Goal: Task Accomplishment & Management: Manage account settings

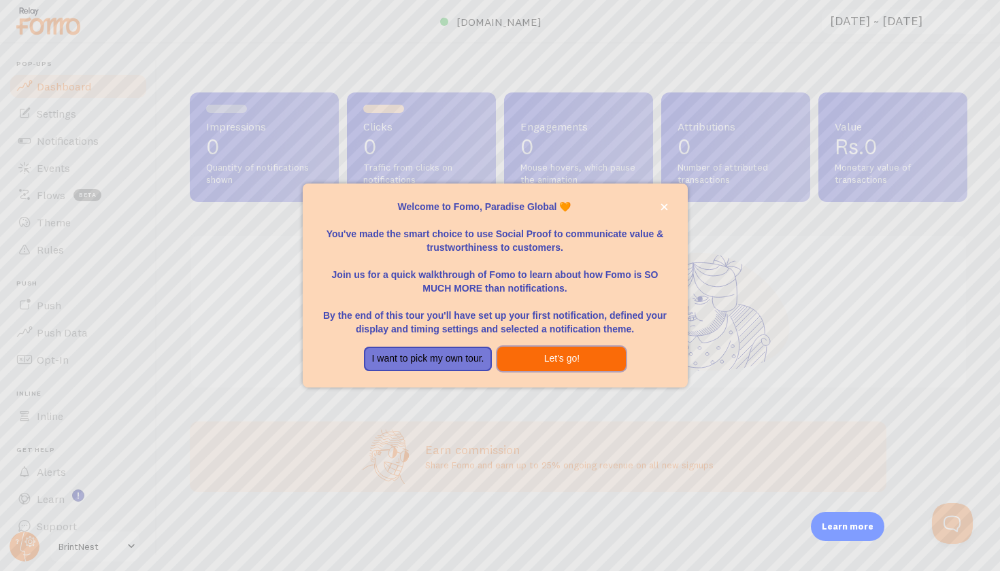
click at [563, 353] on button "Let's go!" at bounding box center [561, 359] width 129 height 24
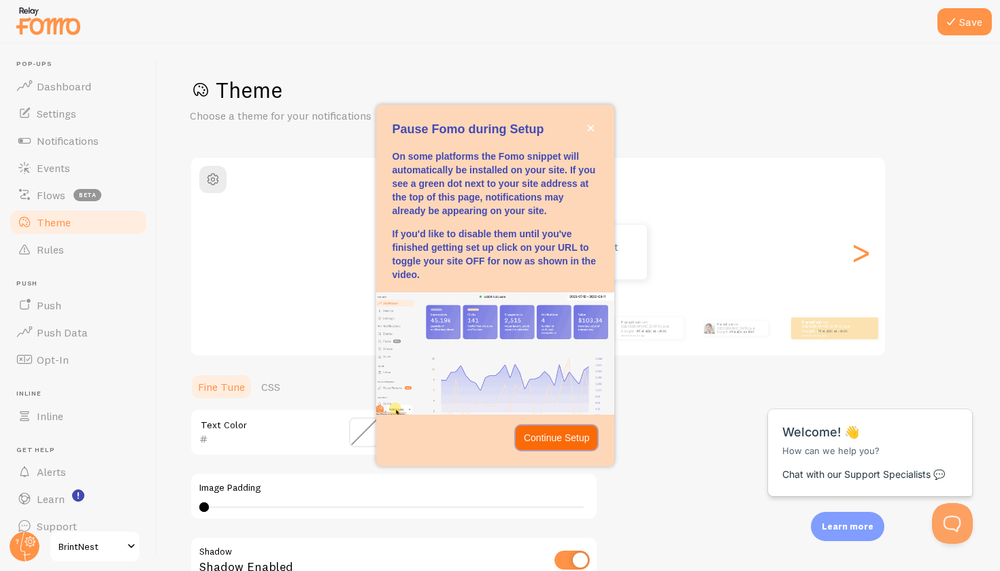
click at [541, 437] on p "Continue Setup" at bounding box center [557, 438] width 66 height 14
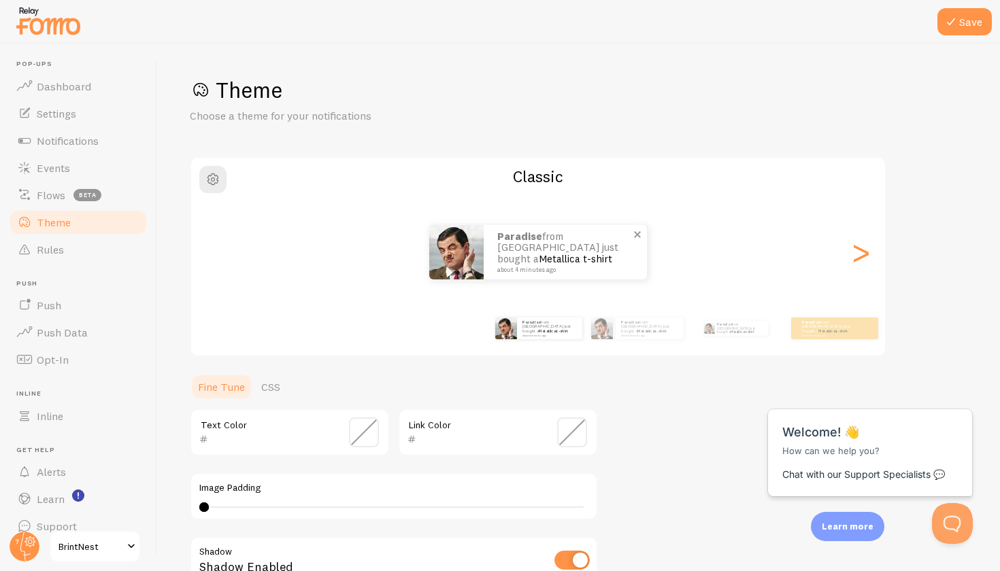
scroll to position [22, 0]
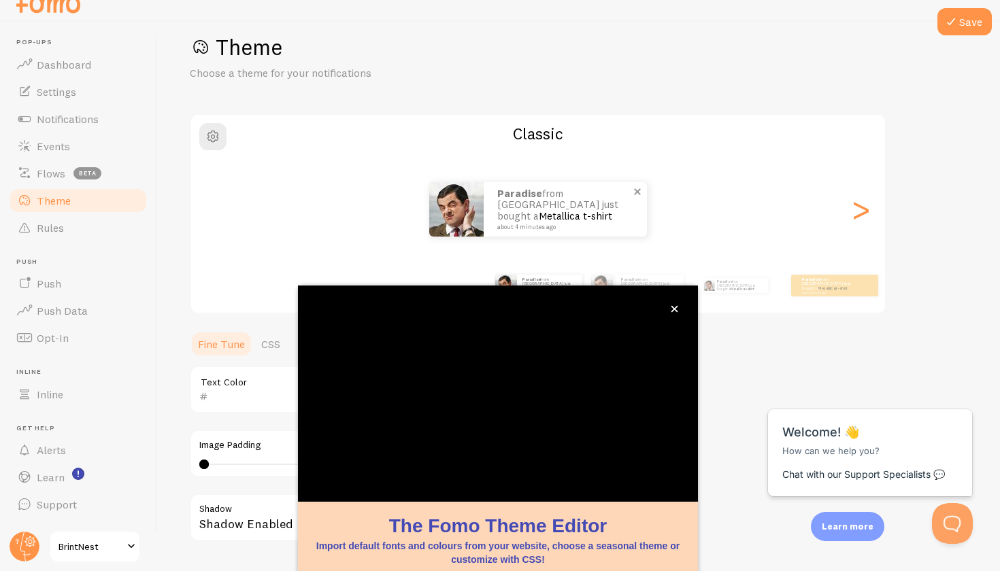
click at [528, 225] on div "Classic Paradise from [GEOGRAPHIC_DATA] just bought a Metallica t-shirt about 4…" at bounding box center [538, 214] width 696 height 201
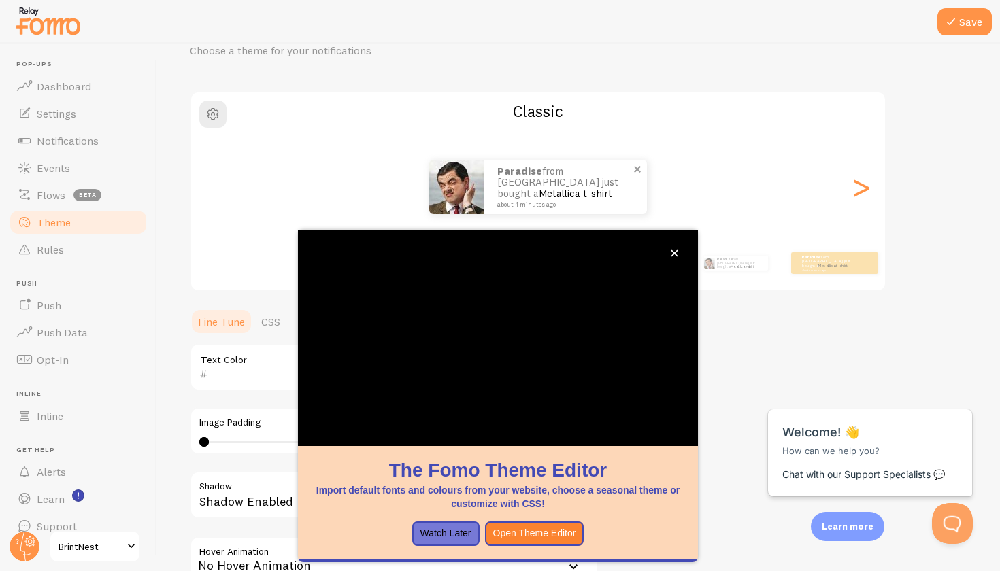
scroll to position [0, 0]
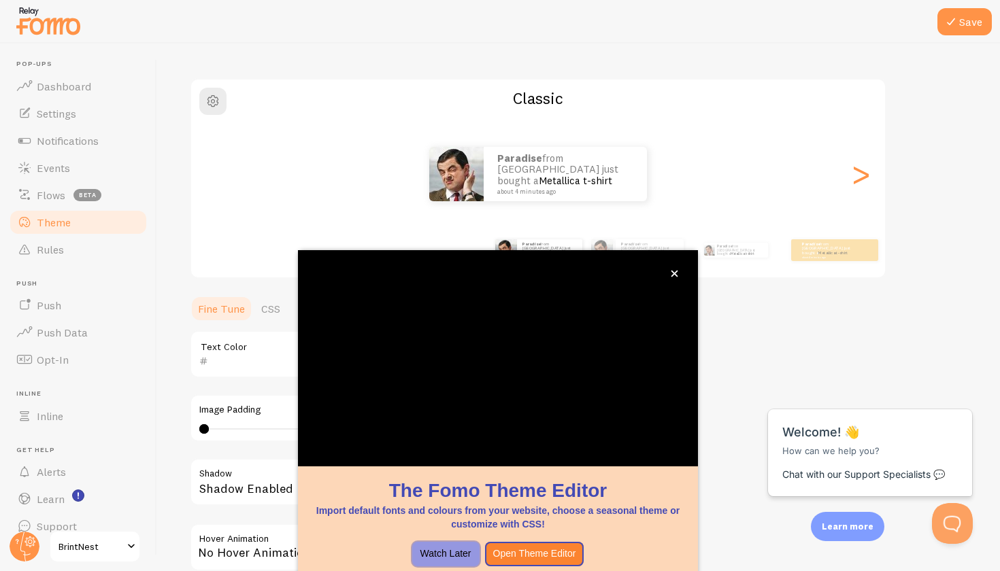
click at [461, 554] on button "Watch Later" at bounding box center [445, 554] width 67 height 24
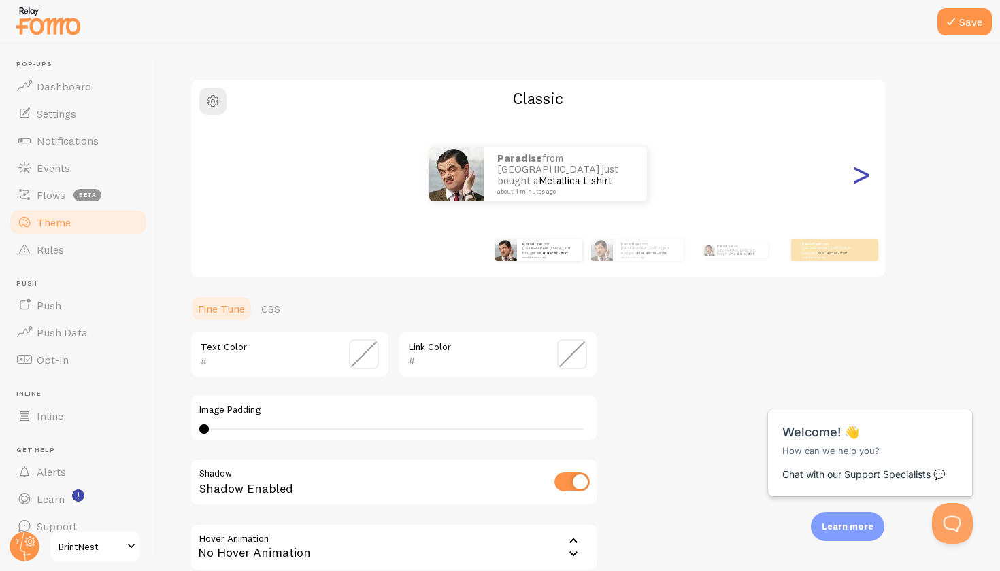
click at [854, 186] on div ">" at bounding box center [860, 174] width 16 height 98
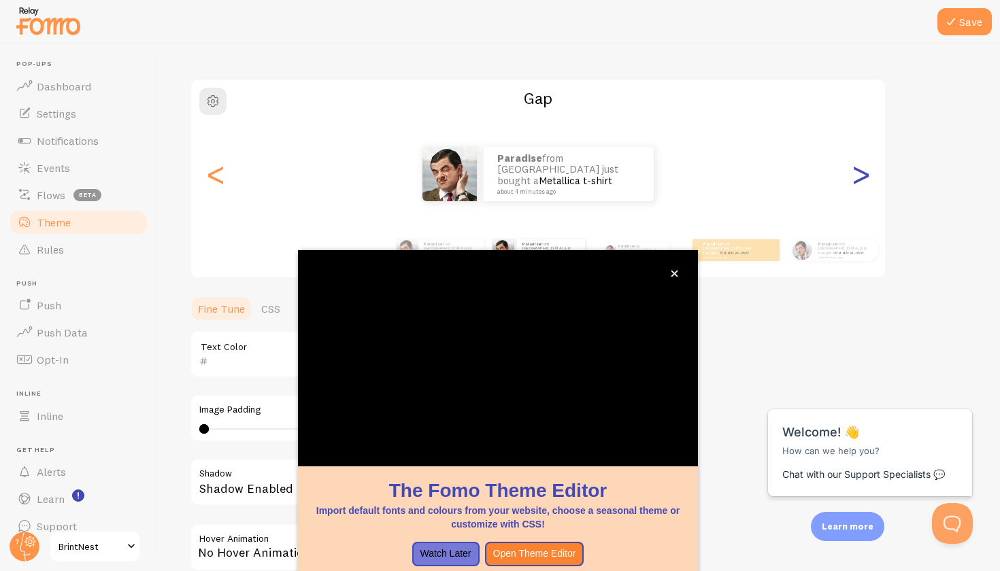
scroll to position [10, 0]
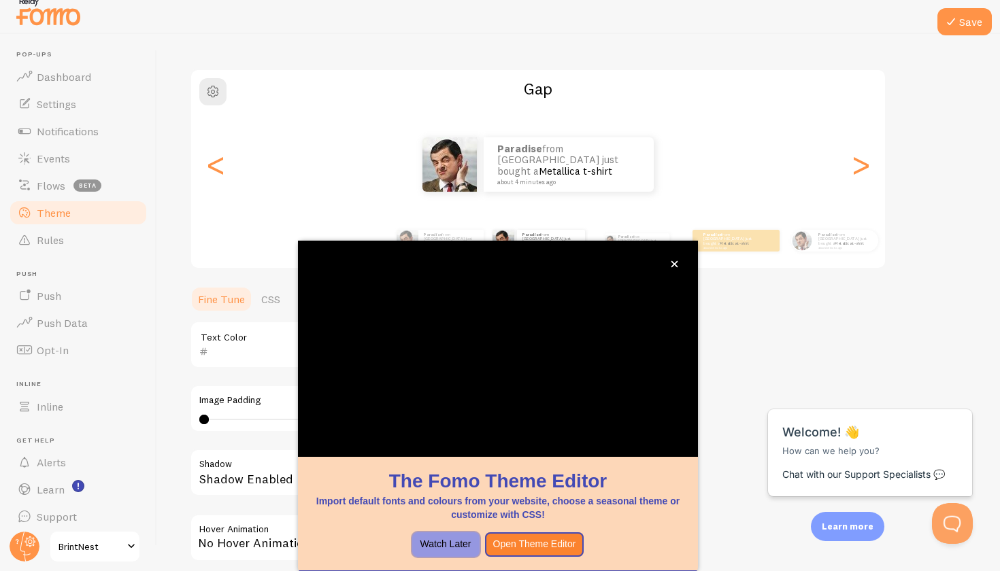
click at [426, 535] on button "Watch Later" at bounding box center [445, 545] width 67 height 24
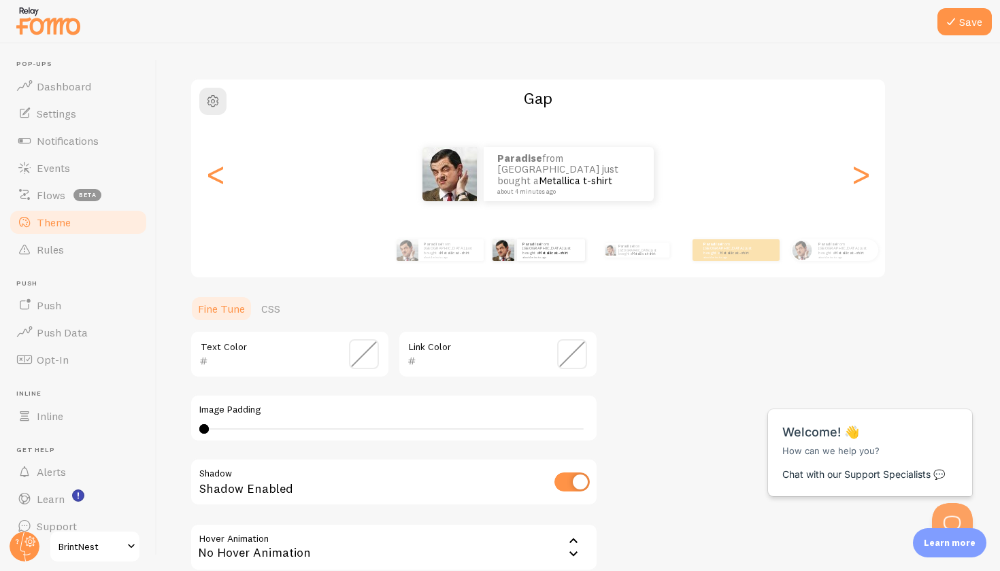
scroll to position [0, 0]
click at [858, 178] on div ">" at bounding box center [860, 174] width 16 height 98
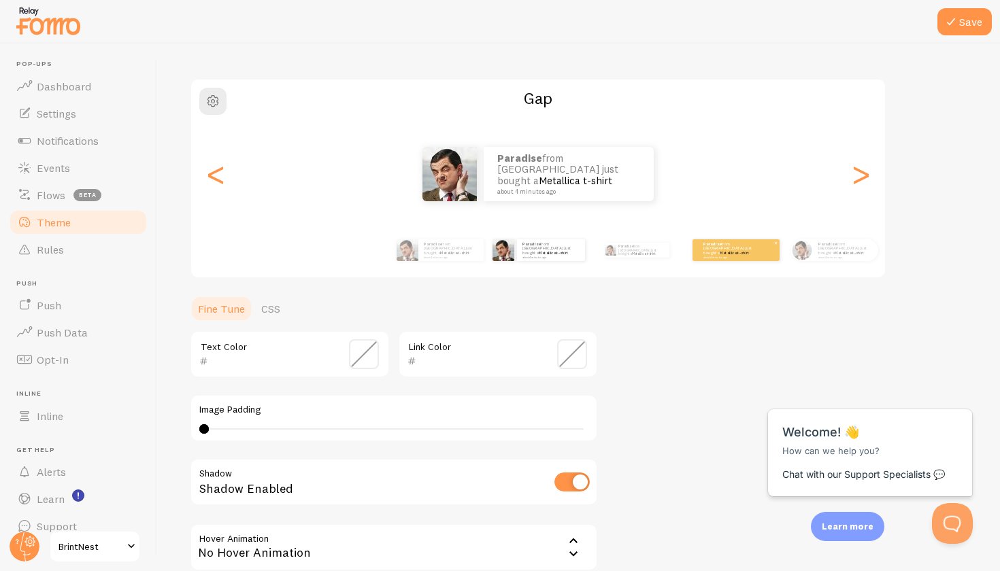
click at [740, 252] on p "Paradise from [GEOGRAPHIC_DATA] just bought a Metallica t-shirt about 4 minutes…" at bounding box center [730, 249] width 54 height 17
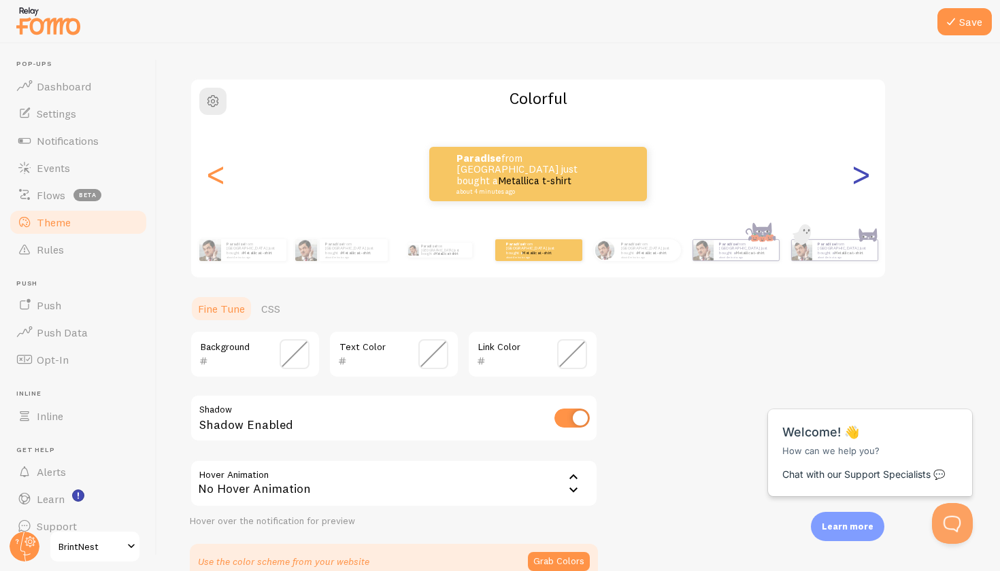
click at [866, 184] on div ">" at bounding box center [860, 174] width 16 height 98
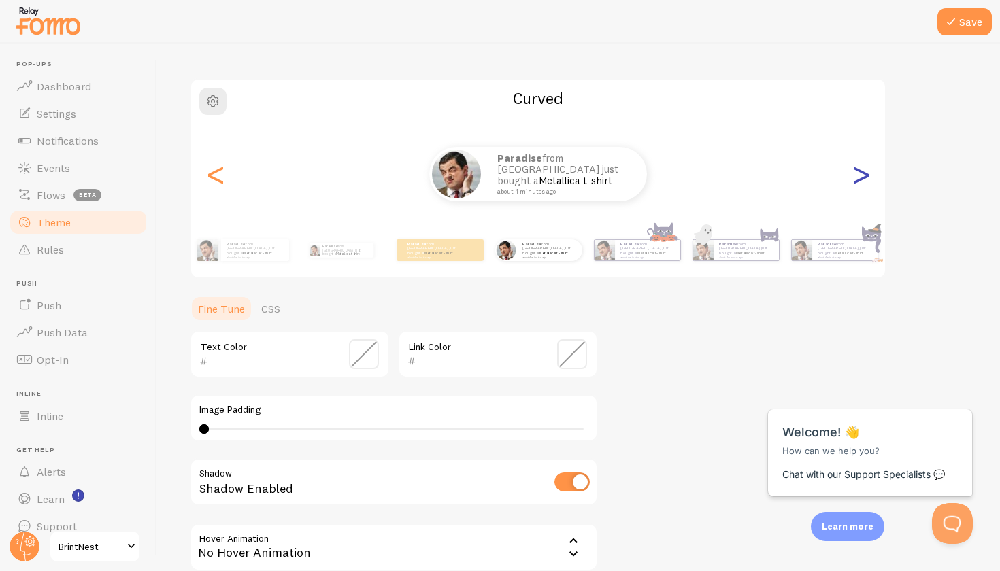
click at [866, 184] on div ">" at bounding box center [860, 174] width 16 height 98
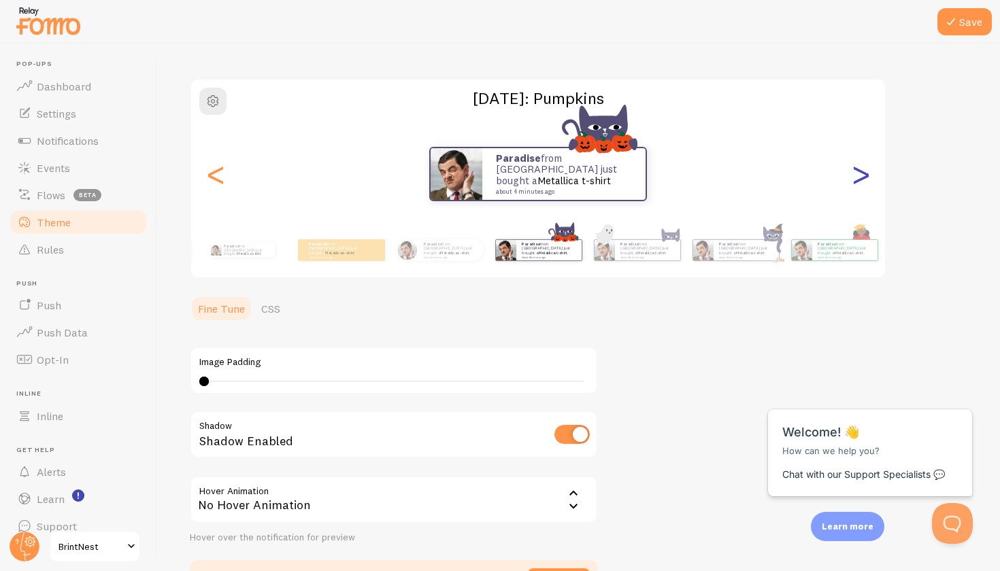
type input "0"
click at [865, 182] on div ">" at bounding box center [860, 174] width 16 height 98
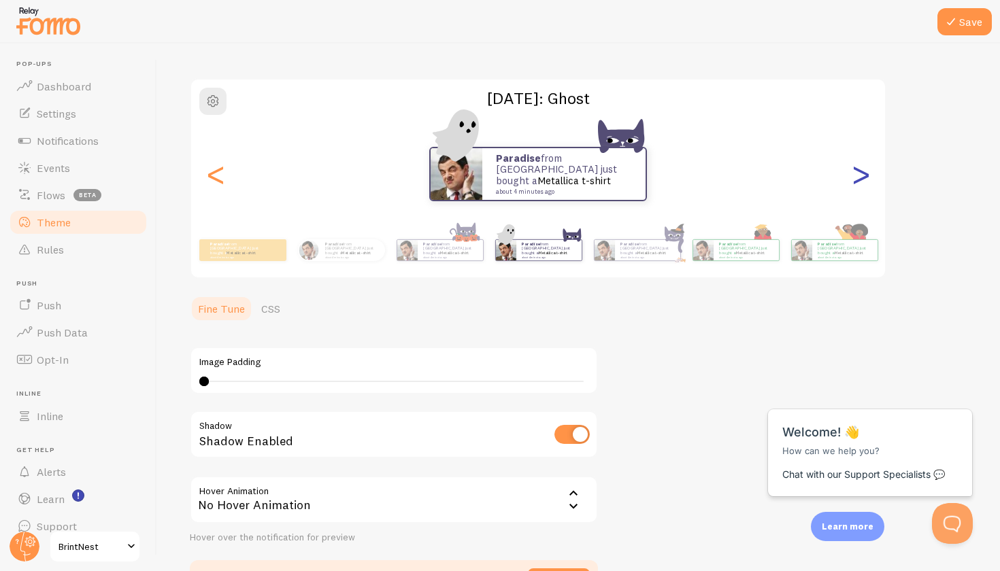
click at [865, 182] on div ">" at bounding box center [860, 174] width 16 height 98
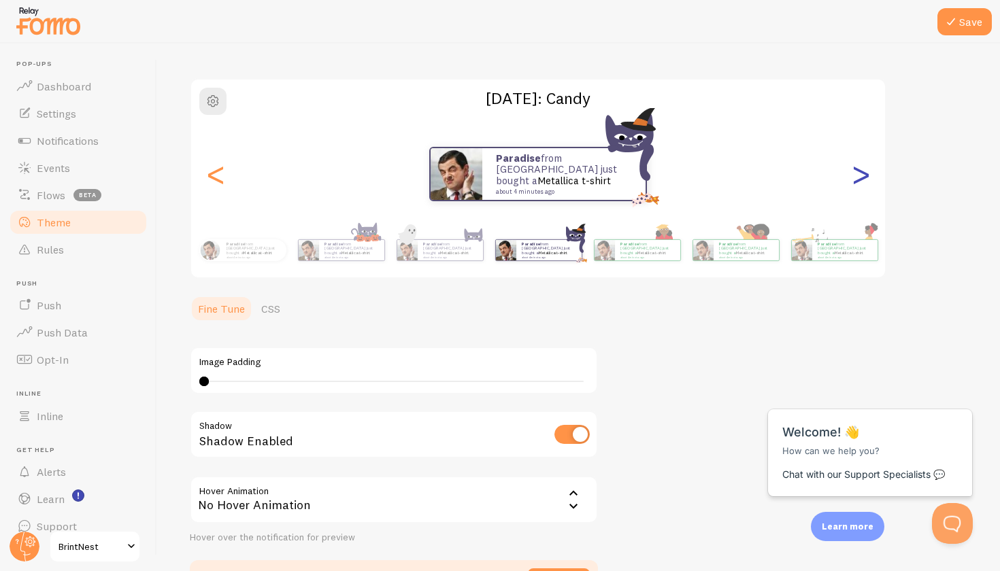
click at [865, 182] on div ">" at bounding box center [860, 174] width 16 height 98
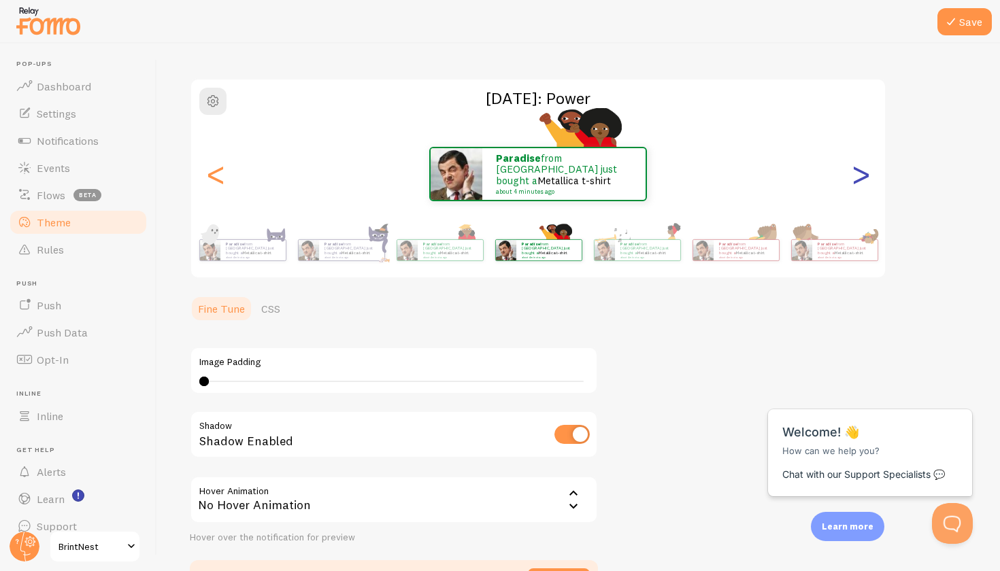
click at [865, 182] on div ">" at bounding box center [860, 174] width 16 height 98
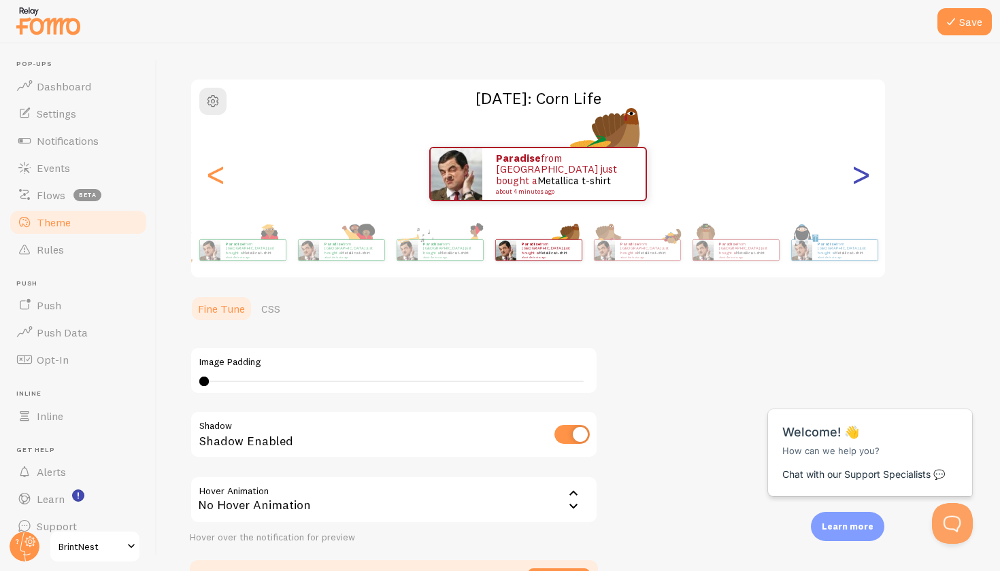
click at [865, 182] on div ">" at bounding box center [860, 174] width 16 height 98
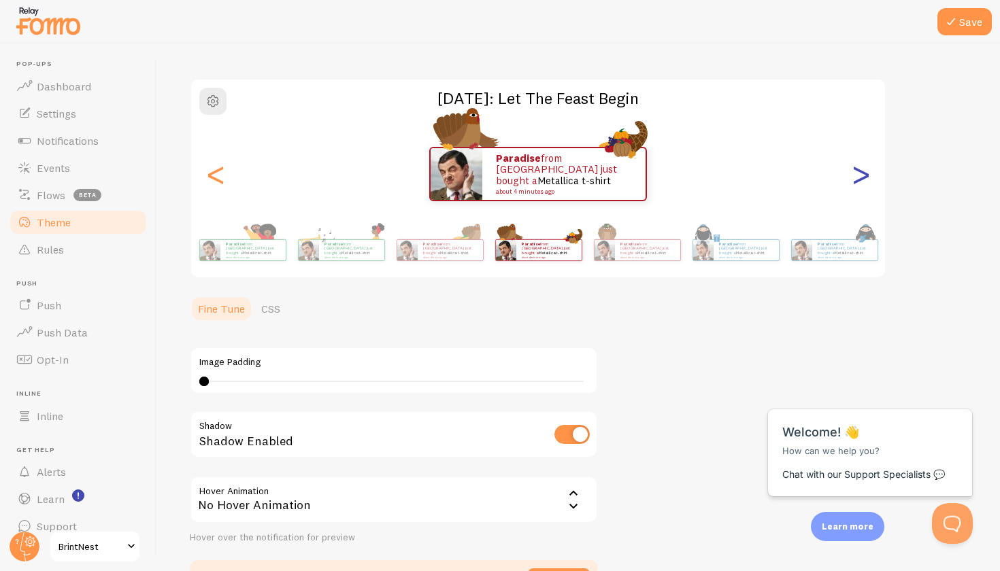
click at [865, 182] on div ">" at bounding box center [860, 174] width 16 height 98
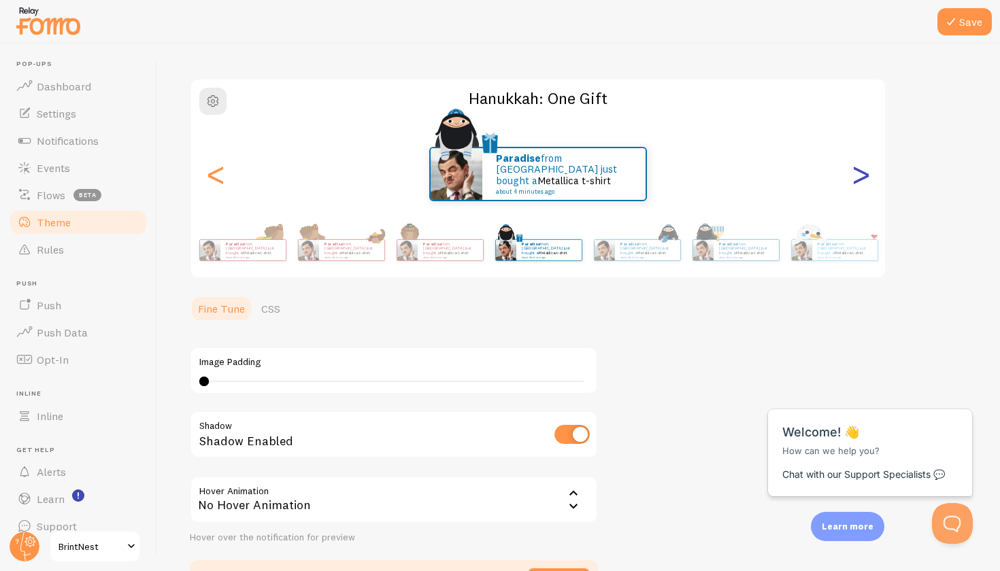
click at [861, 180] on div ">" at bounding box center [860, 174] width 16 height 98
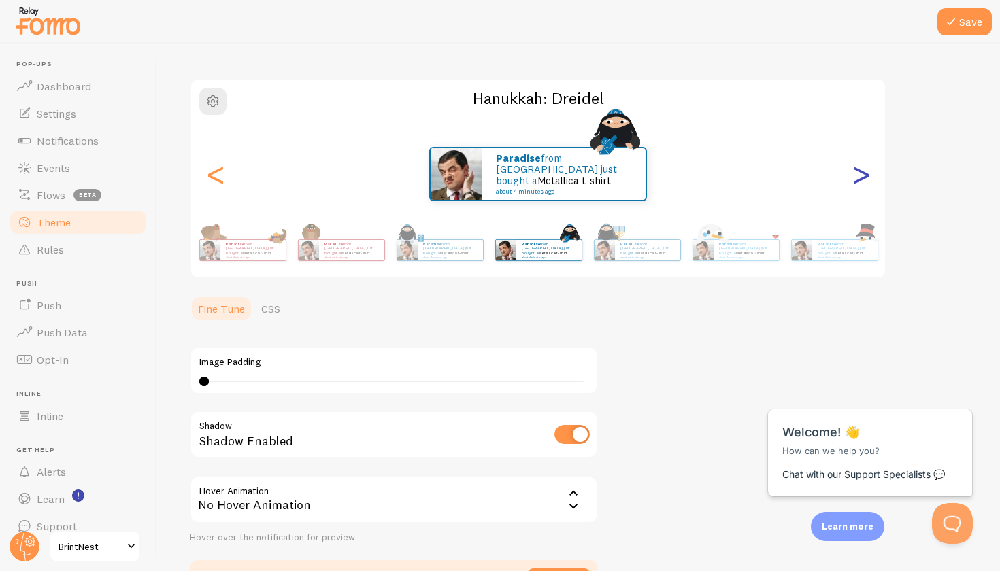
click at [861, 180] on div ">" at bounding box center [860, 174] width 16 height 98
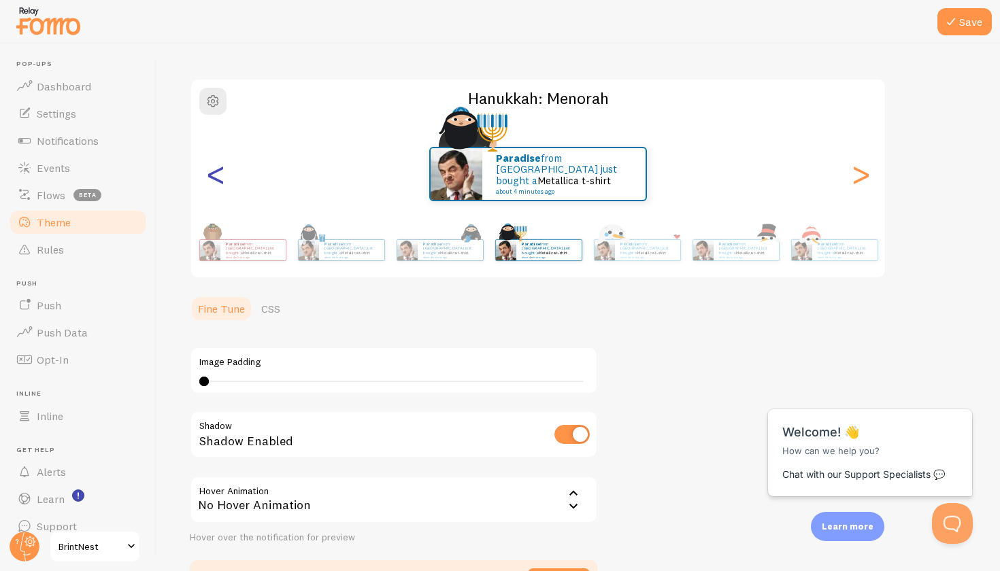
click at [219, 184] on div "<" at bounding box center [215, 174] width 16 height 98
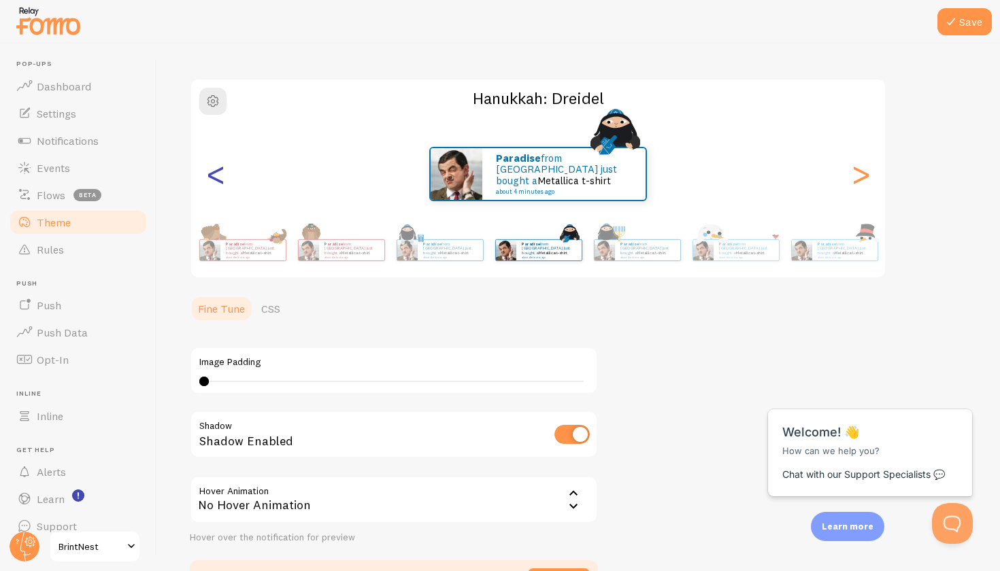
click at [219, 184] on div "<" at bounding box center [215, 174] width 16 height 98
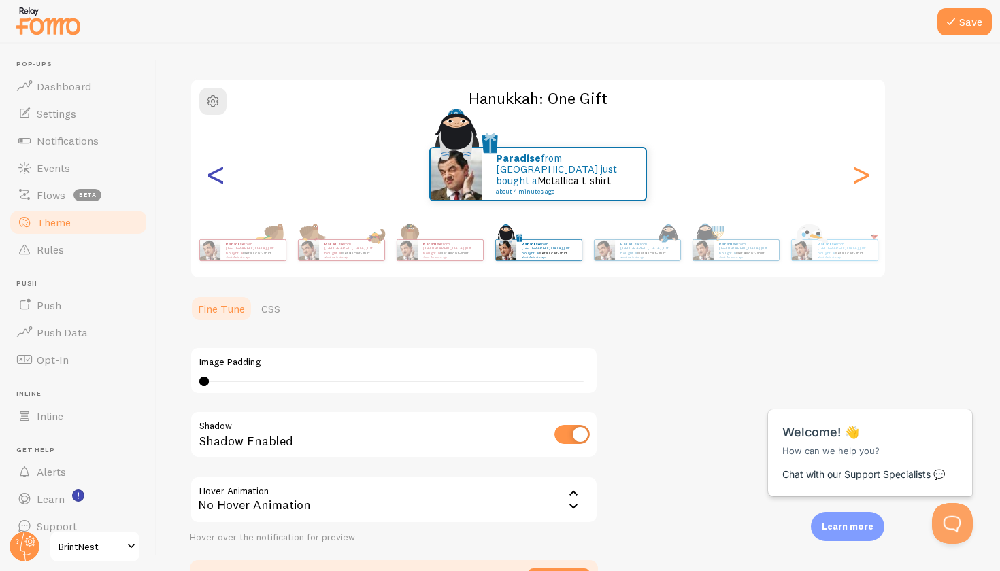
click at [219, 184] on div "<" at bounding box center [215, 174] width 16 height 98
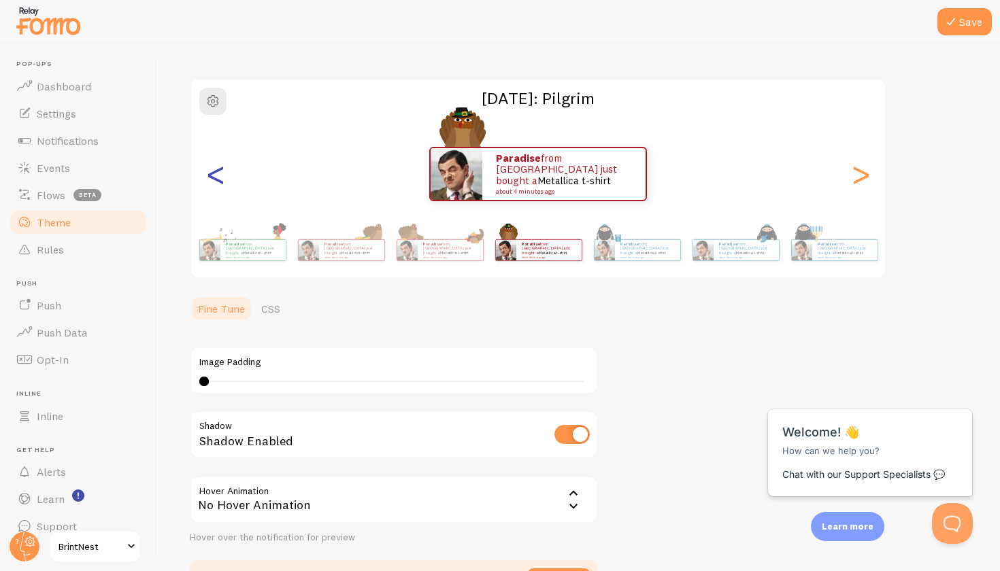
click at [219, 184] on div "<" at bounding box center [215, 174] width 16 height 98
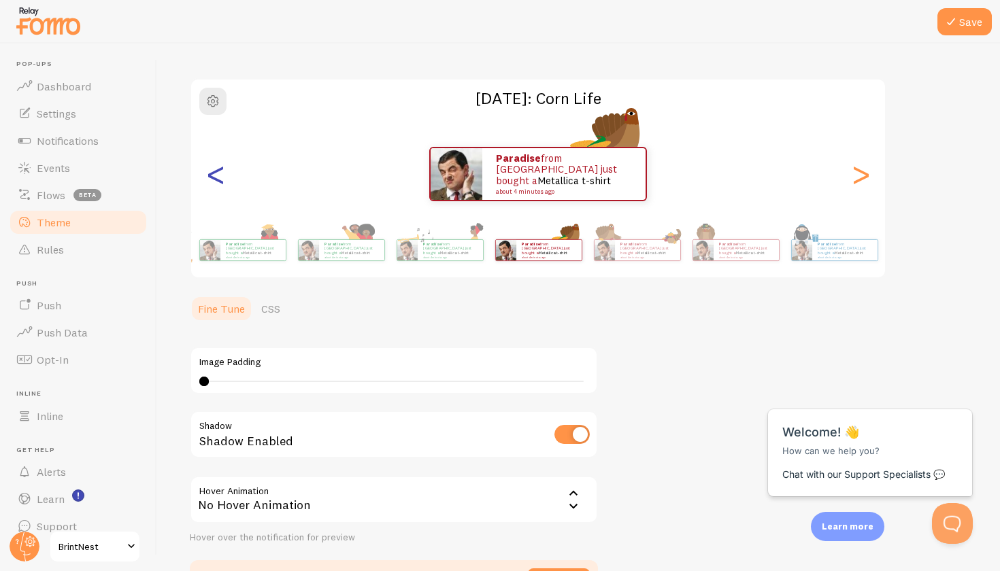
click at [219, 184] on div "<" at bounding box center [215, 174] width 16 height 98
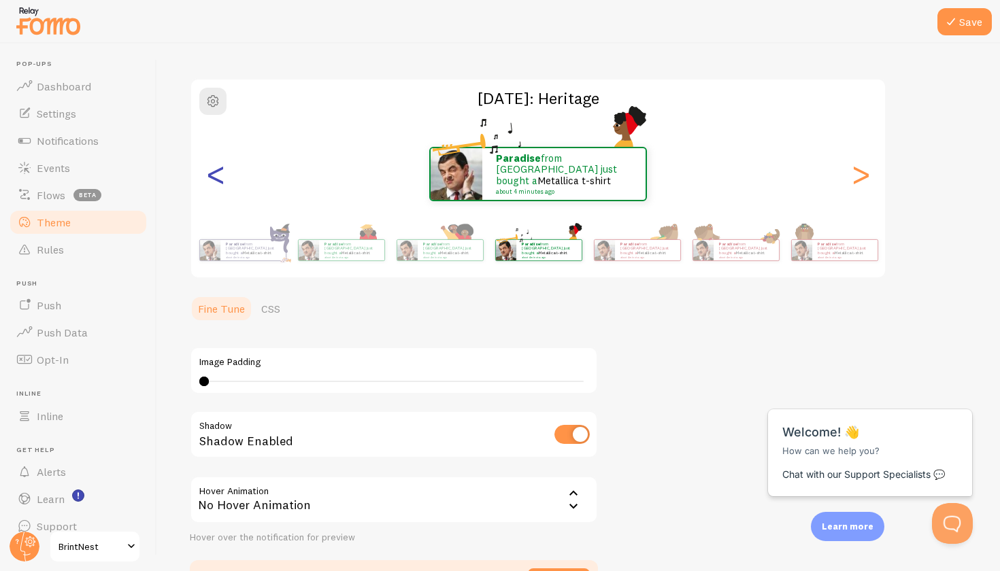
click at [219, 184] on div "<" at bounding box center [215, 174] width 16 height 98
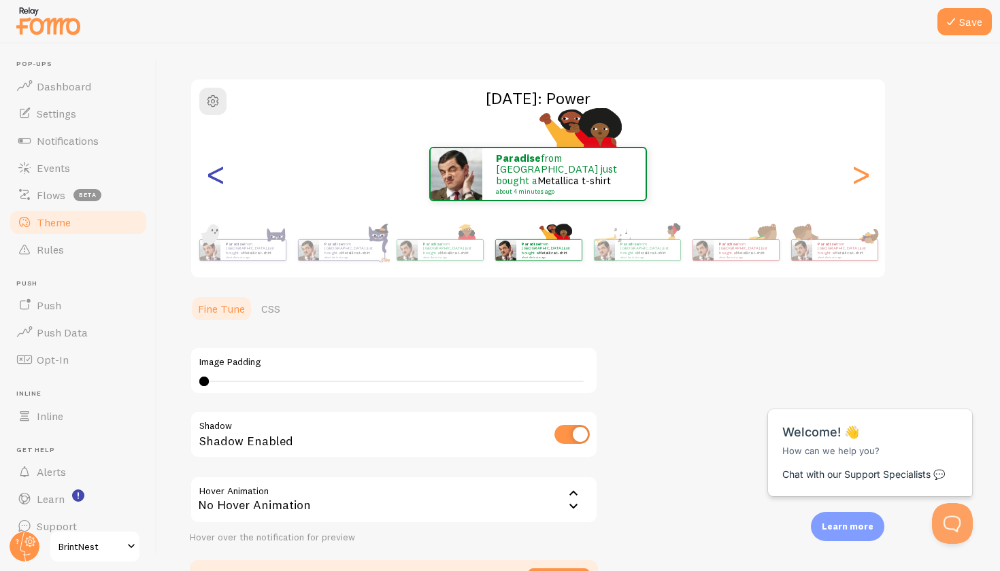
click at [219, 184] on div "<" at bounding box center [215, 174] width 16 height 98
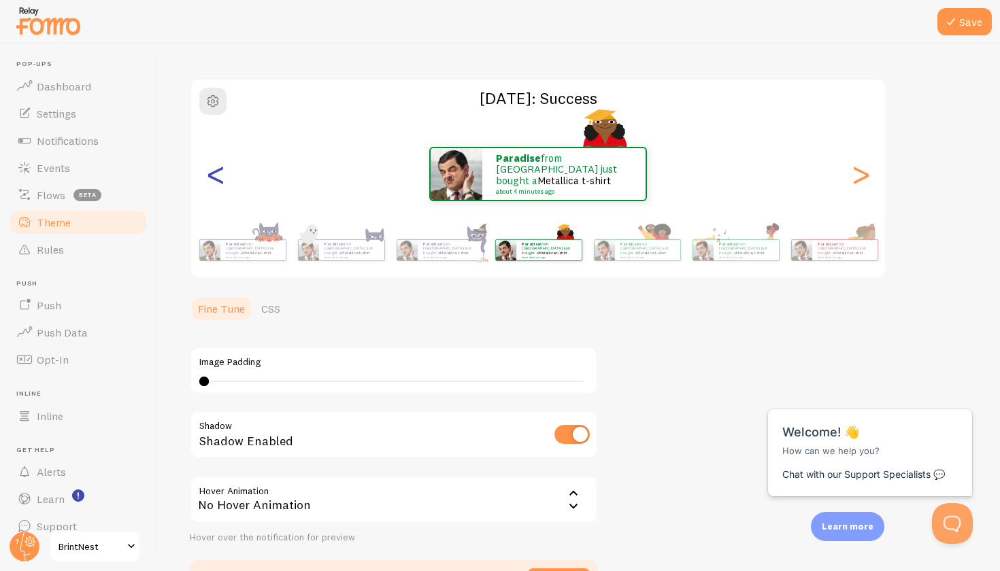
click at [219, 184] on div "<" at bounding box center [215, 174] width 16 height 98
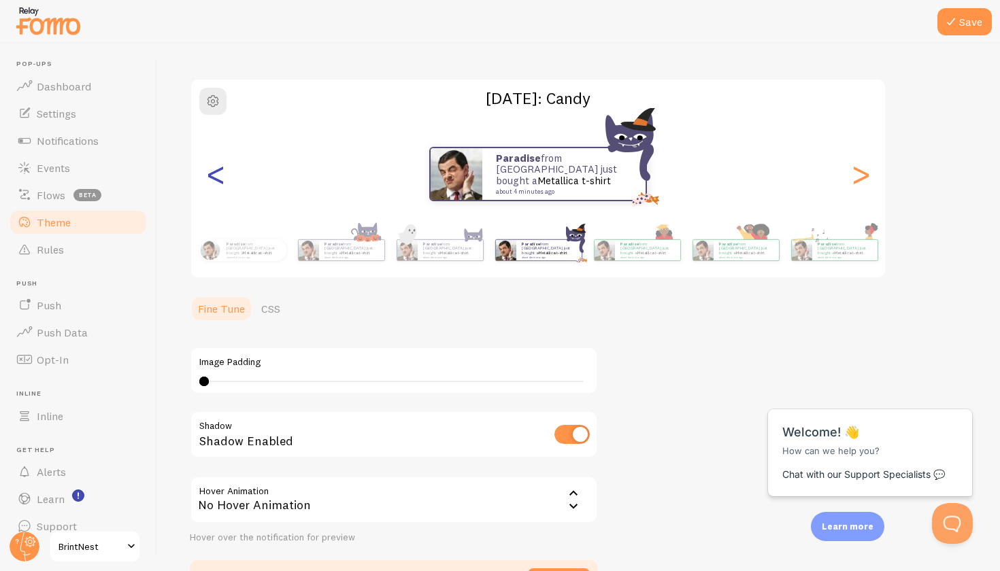
click at [219, 184] on div "<" at bounding box center [215, 174] width 16 height 98
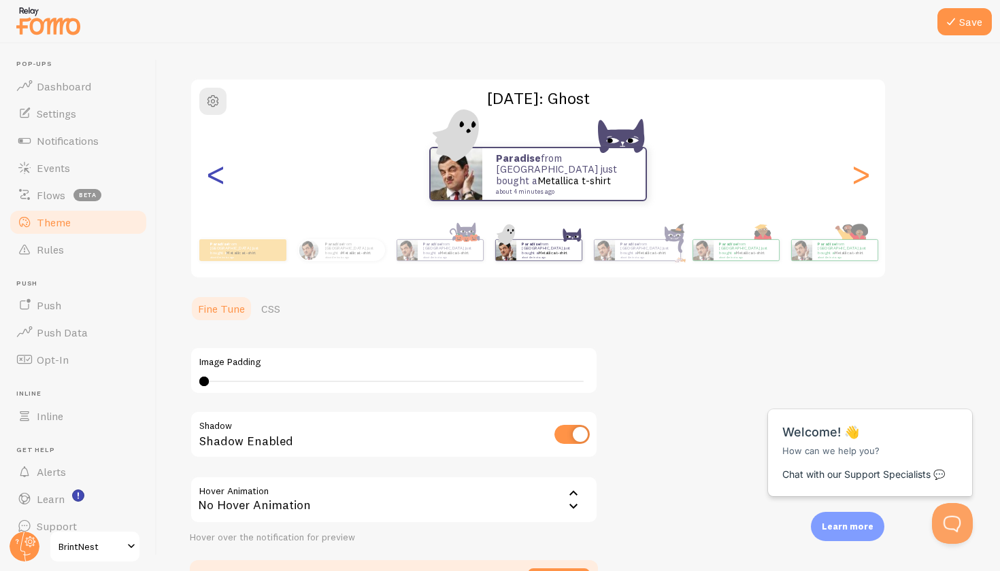
click at [219, 184] on div "<" at bounding box center [215, 174] width 16 height 98
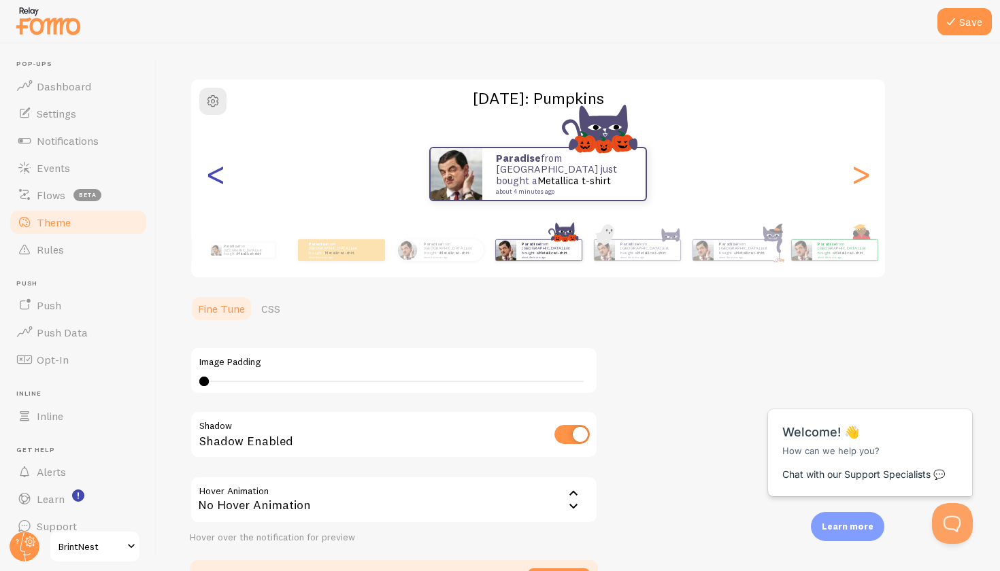
click at [219, 184] on div "<" at bounding box center [215, 174] width 16 height 98
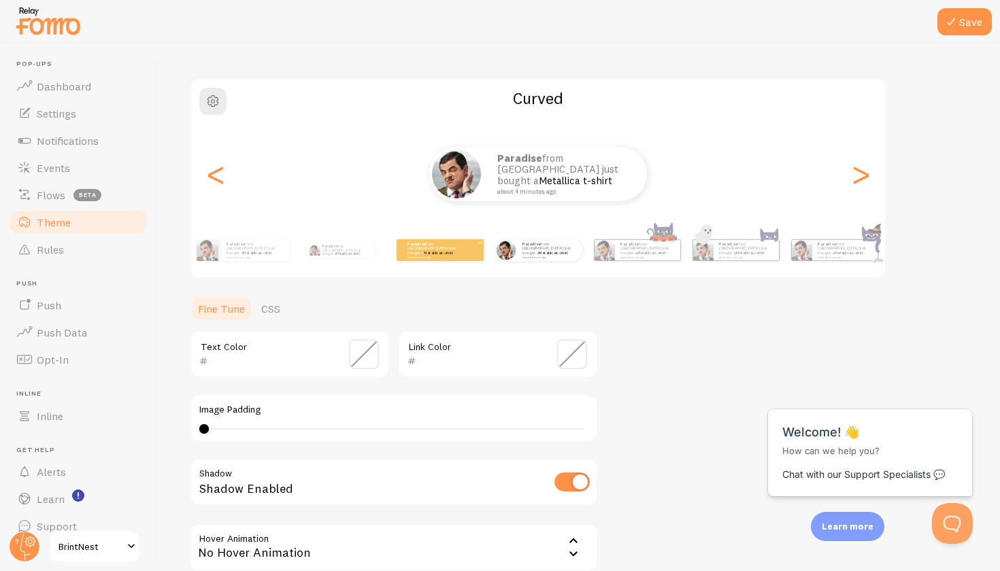
click at [433, 258] on div "Paradise from [GEOGRAPHIC_DATA] just bought a Metallica t-shirt about 4 minutes…" at bounding box center [440, 250] width 87 height 22
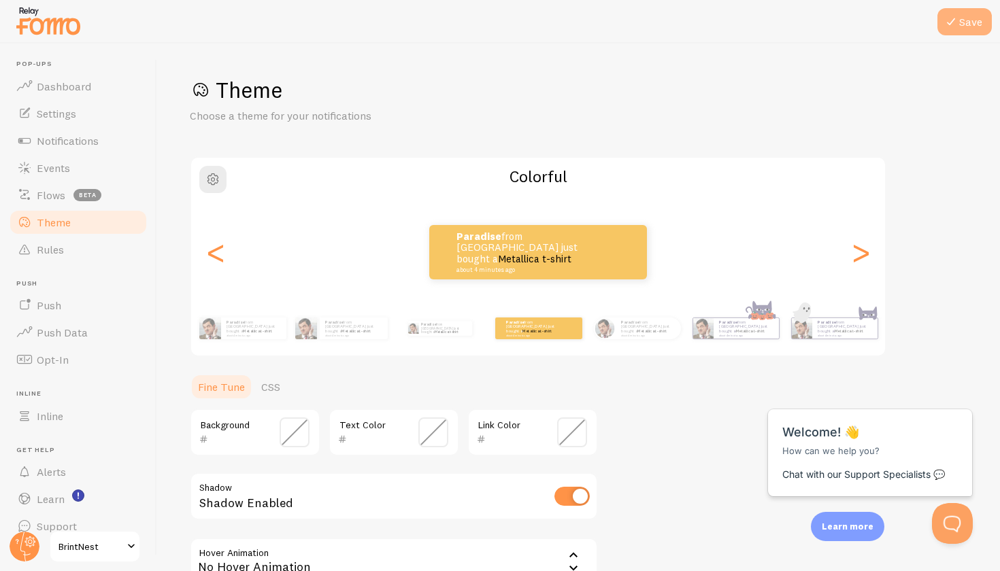
click at [958, 20] on icon at bounding box center [951, 22] width 16 height 16
click at [952, 506] on button "Open Beacon popover" at bounding box center [949, 521] width 41 height 41
click at [946, 518] on button "Open Beacon popover" at bounding box center [949, 521] width 41 height 41
click at [903, 481] on p "Chat with our Support Specialists 💬" at bounding box center [869, 474] width 175 height 15
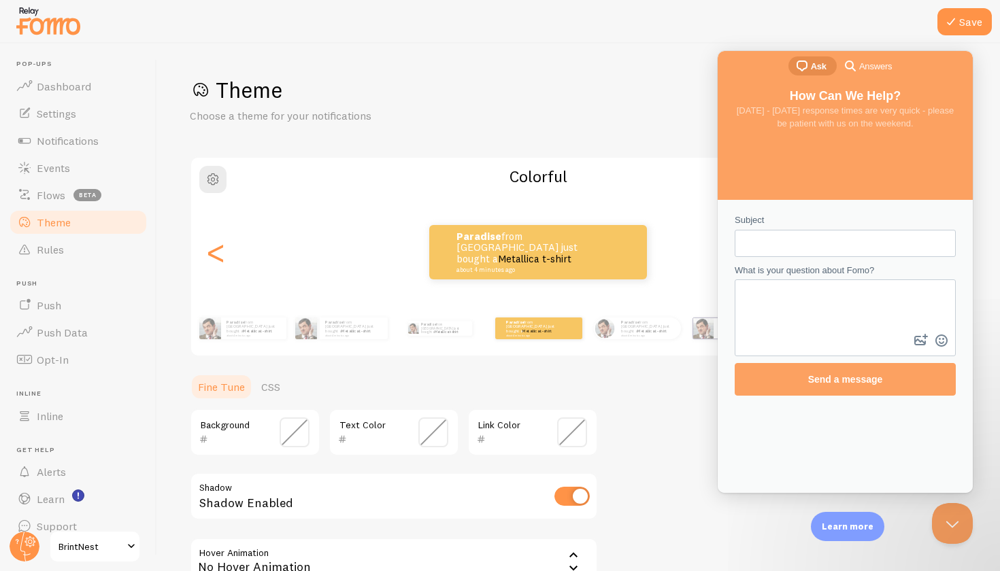
click at [886, 17] on div at bounding box center [500, 22] width 1000 height 44
click at [952, 540] on button "Close Beacon popover" at bounding box center [949, 521] width 41 height 41
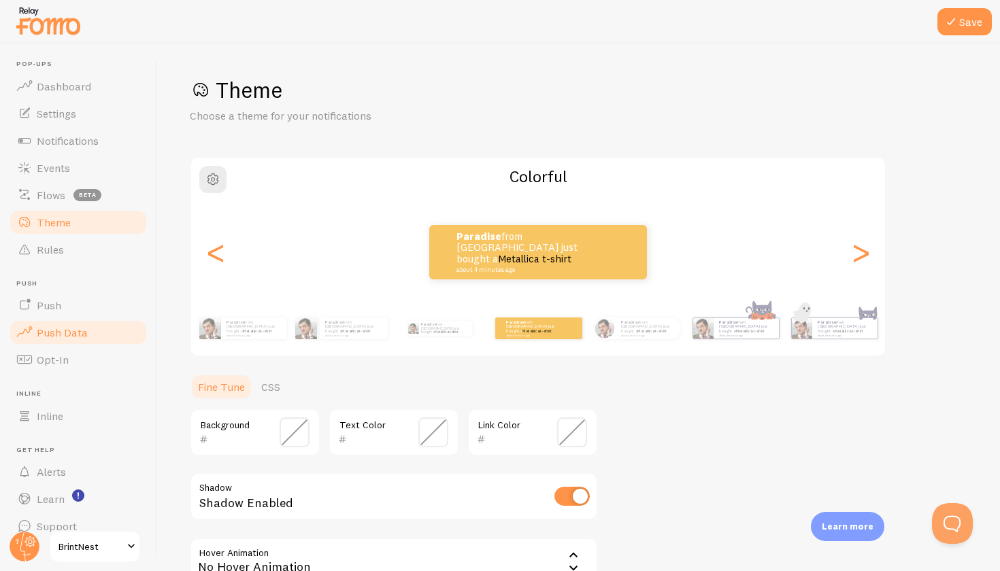
click at [75, 336] on span "Push Data" at bounding box center [62, 333] width 51 height 14
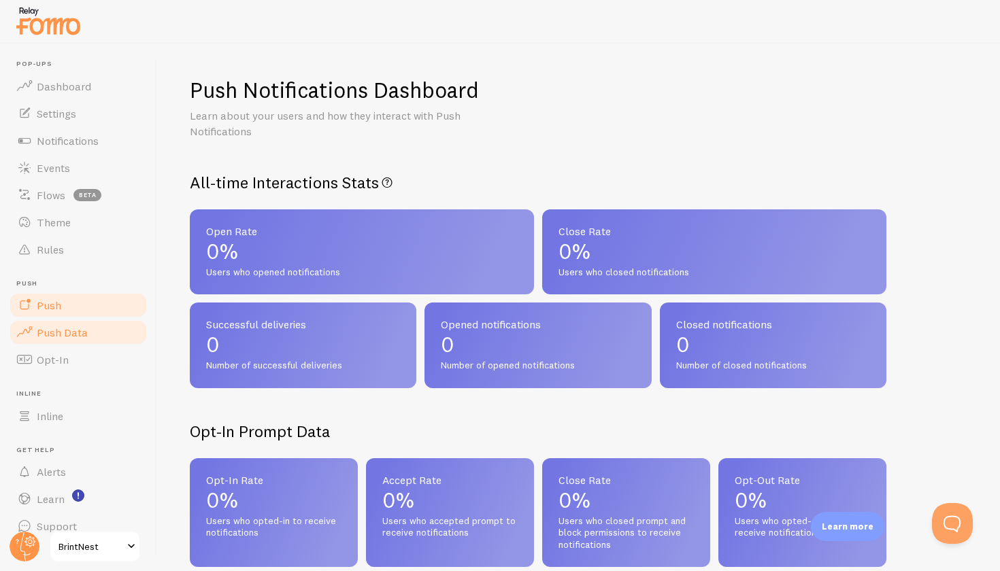
click at [82, 315] on link "Push" at bounding box center [78, 305] width 140 height 27
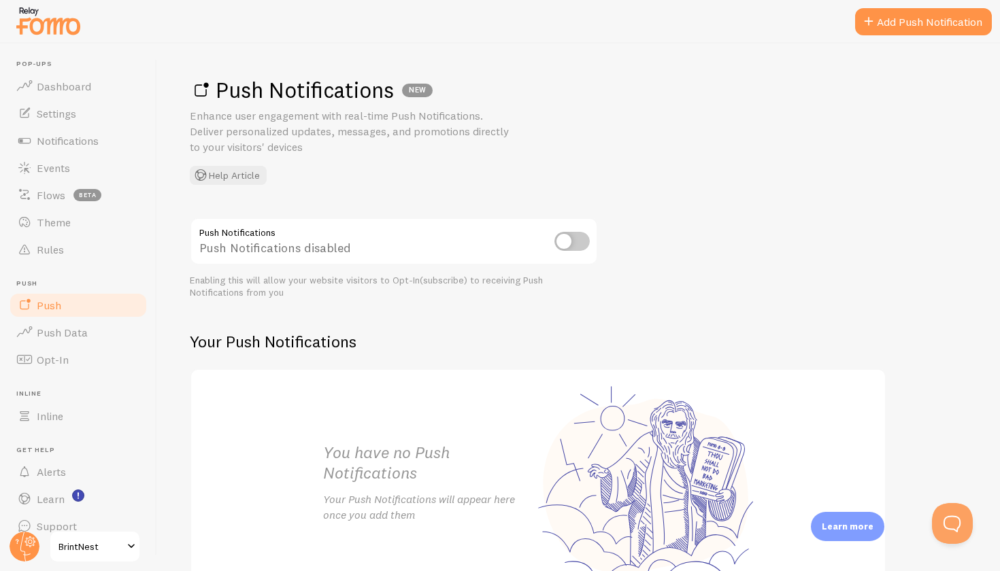
click at [574, 243] on input "checkbox" at bounding box center [571, 241] width 35 height 19
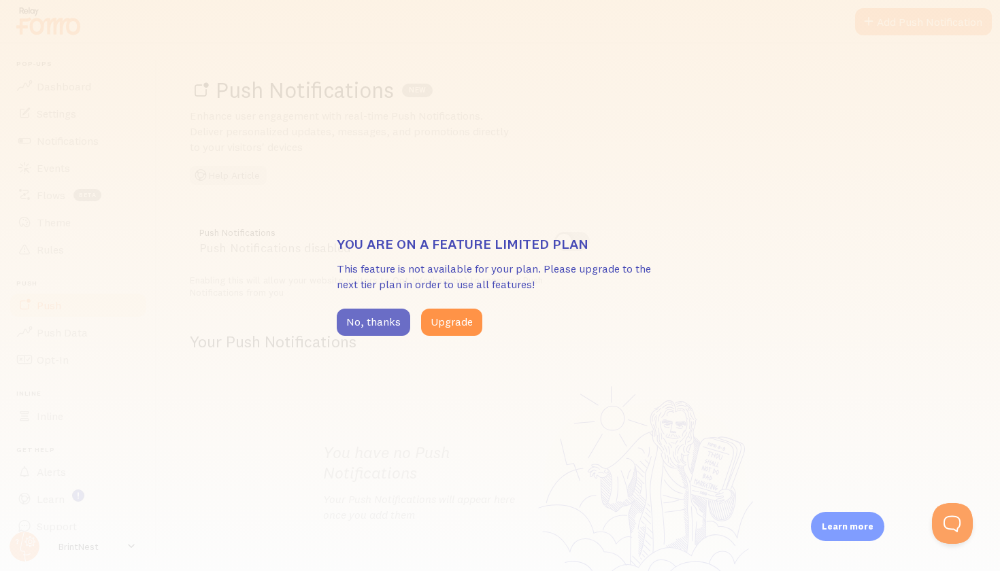
click at [401, 320] on button "No, thanks" at bounding box center [373, 322] width 73 height 27
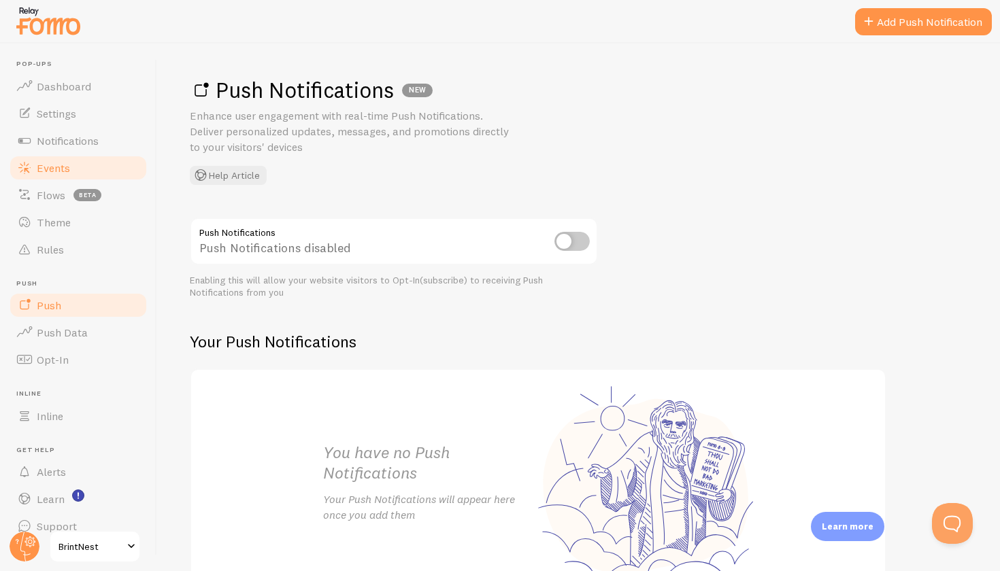
click at [86, 164] on link "Events" at bounding box center [78, 167] width 140 height 27
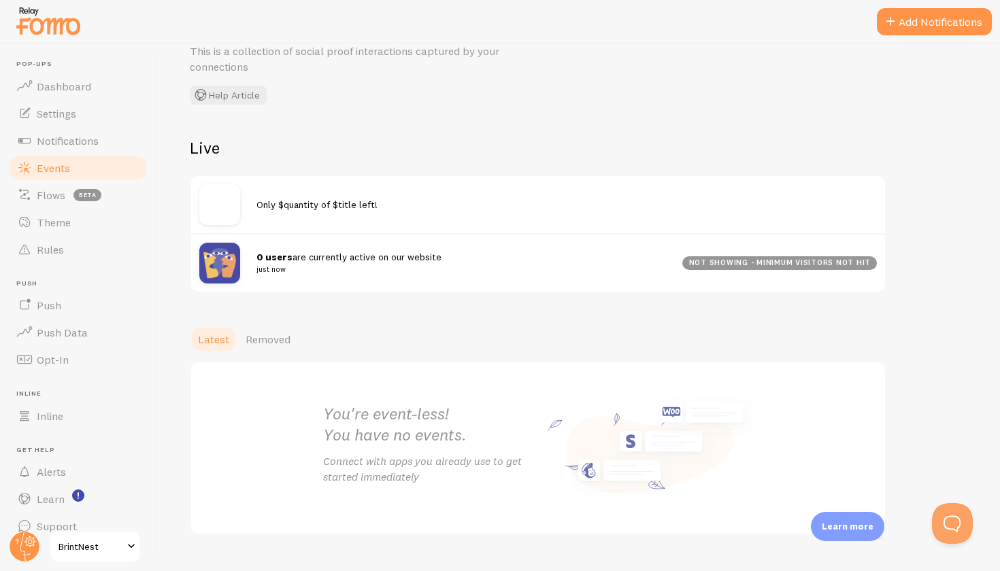
scroll to position [67, 0]
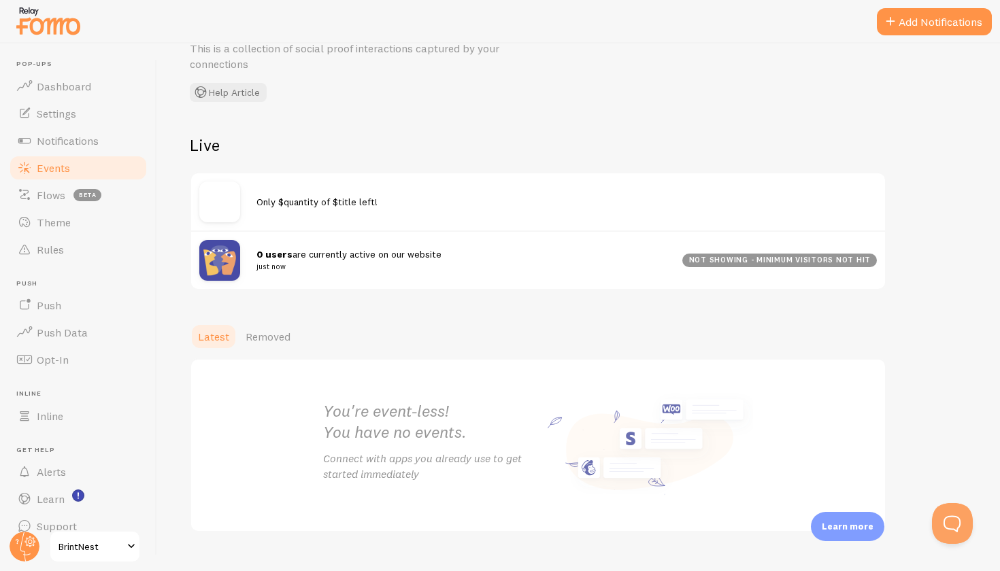
click at [278, 205] on span "Only $quantity of $title left!" at bounding box center [316, 202] width 121 height 12
click at [275, 214] on div "Only $quantity of $title left!" at bounding box center [538, 201] width 694 height 57
click at [229, 205] on img at bounding box center [219, 202] width 41 height 41
click at [78, 138] on span "Notifications" at bounding box center [68, 141] width 62 height 14
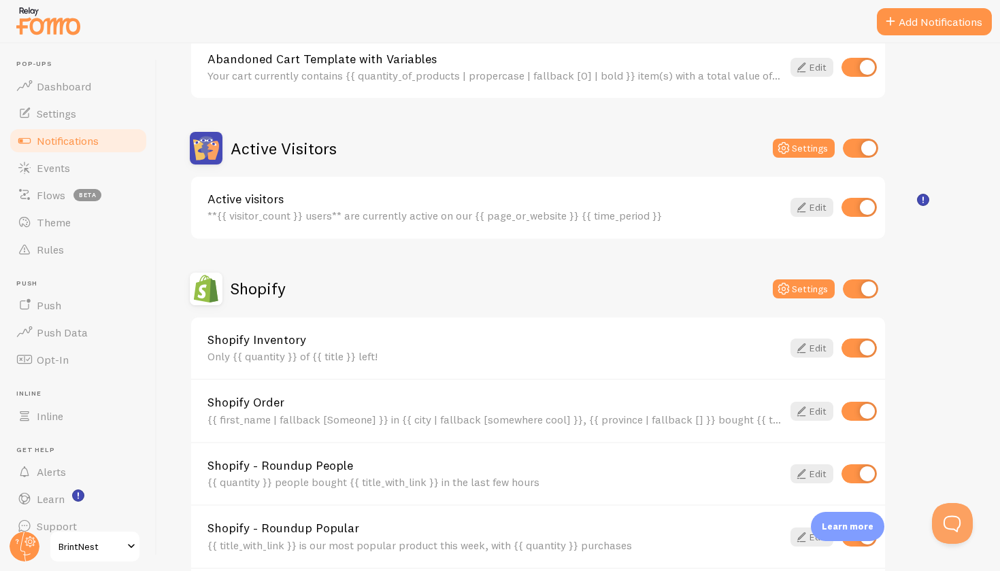
scroll to position [258, 0]
click at [824, 343] on link "Edit" at bounding box center [811, 347] width 43 height 19
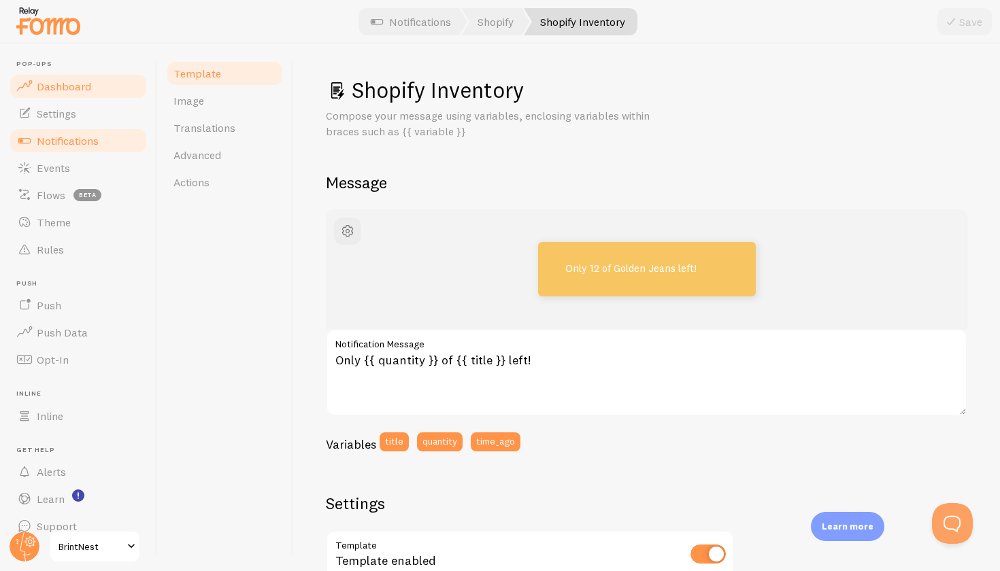
click at [86, 90] on span "Dashboard" at bounding box center [64, 87] width 54 height 14
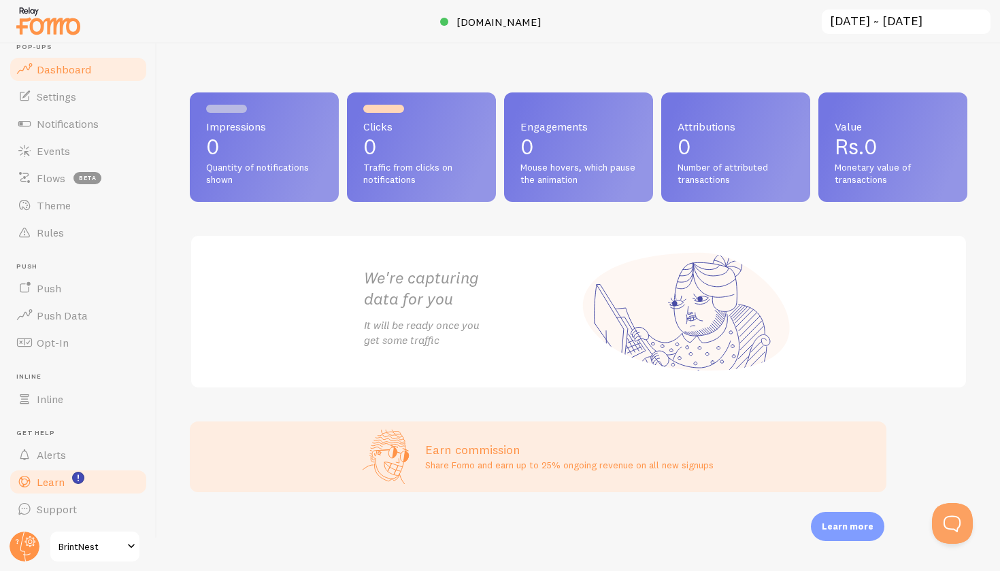
scroll to position [16, 0]
